Goal: Browse casually

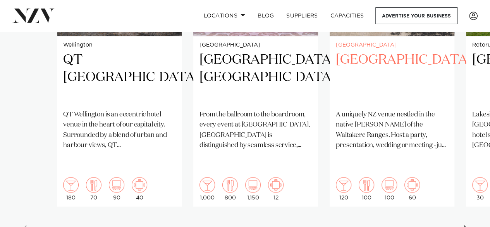
scroll to position [750, 0]
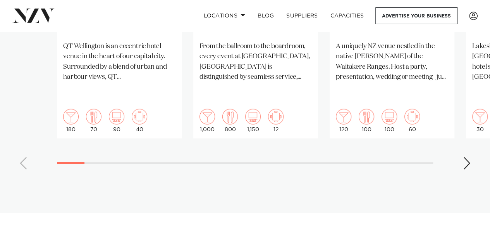
click at [464, 157] on div "Next slide" at bounding box center [467, 163] width 8 height 12
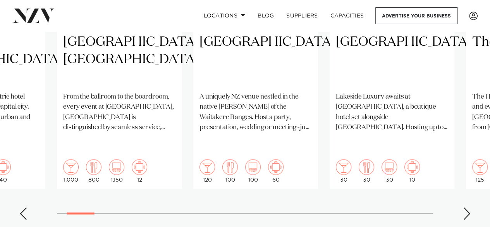
scroll to position [706, 0]
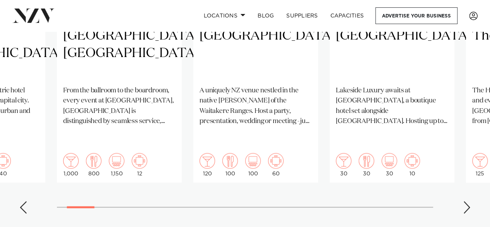
click at [467, 201] on div "Next slide" at bounding box center [467, 207] width 8 height 12
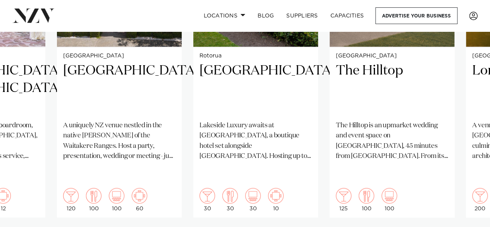
scroll to position [676, 0]
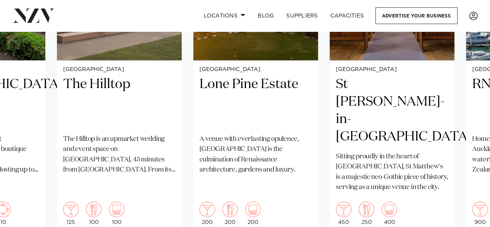
scroll to position [668, 0]
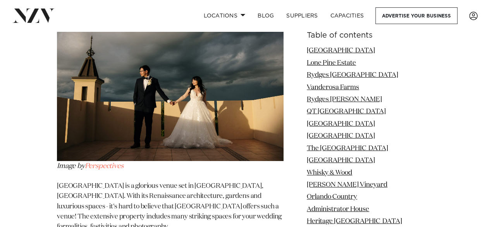
scroll to position [1281, 0]
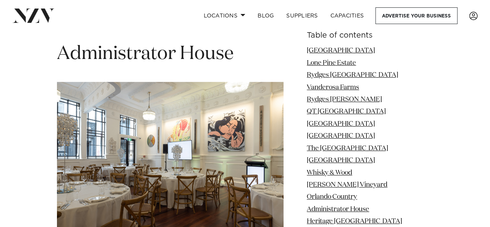
scroll to position [4534, 0]
